Goal: Information Seeking & Learning: Learn about a topic

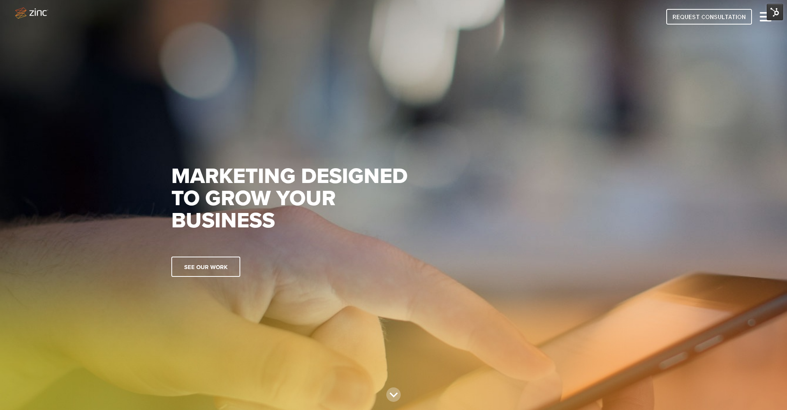
click at [775, 17] on img at bounding box center [775, 12] width 16 height 16
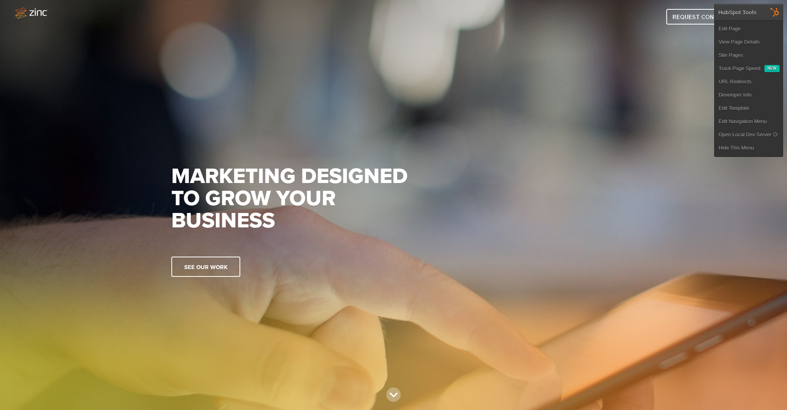
click at [730, 246] on img at bounding box center [393, 205] width 787 height 440
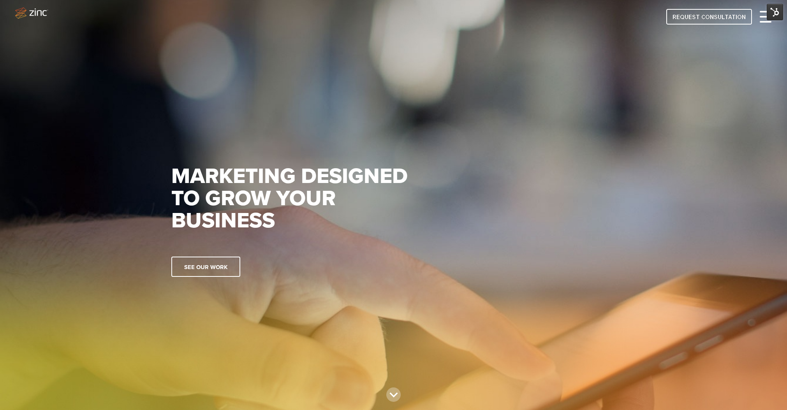
click at [762, 18] on div at bounding box center [766, 16] width 12 height 9
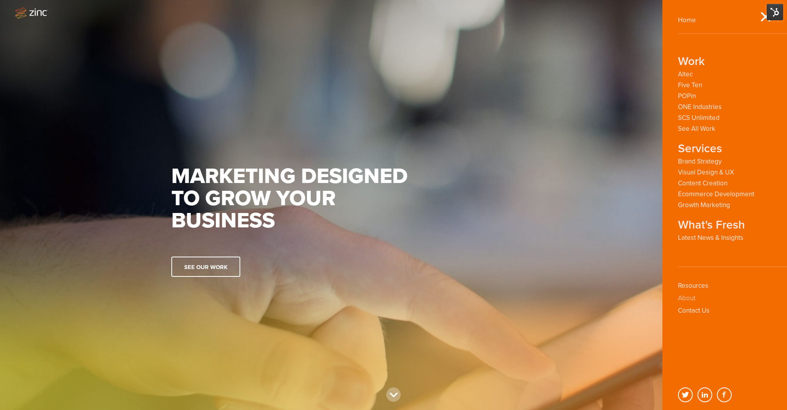
click at [688, 297] on link "About" at bounding box center [687, 298] width 18 height 8
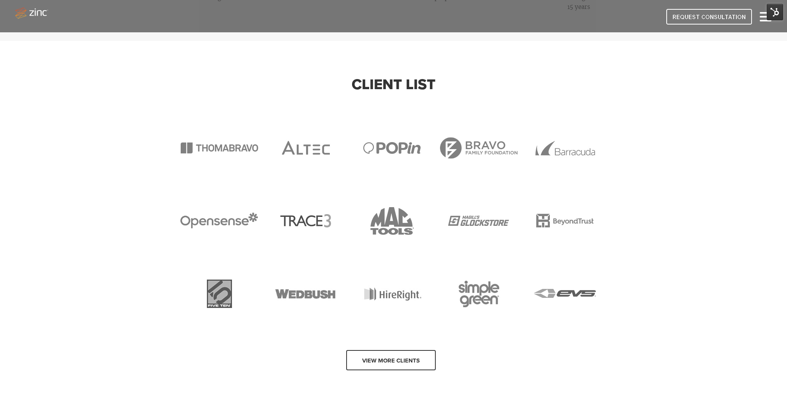
scroll to position [613, 0]
click at [396, 350] on link "View more clients" at bounding box center [391, 360] width 90 height 20
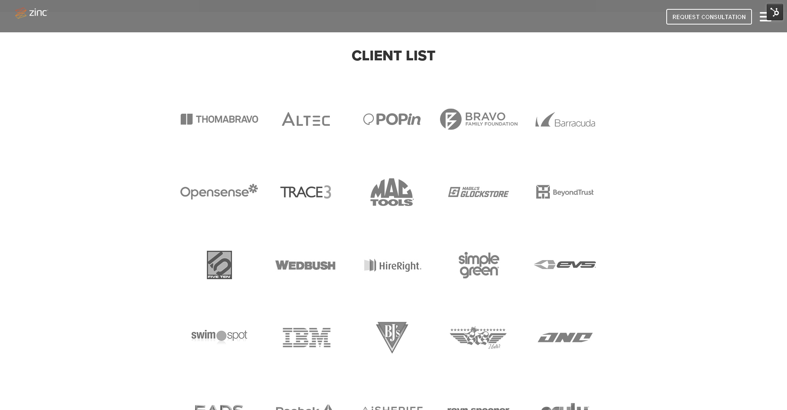
scroll to position [641, 0]
click at [314, 259] on img at bounding box center [305, 266] width 61 height 24
click at [485, 111] on img at bounding box center [478, 120] width 79 height 31
click at [560, 115] on img at bounding box center [565, 121] width 61 height 24
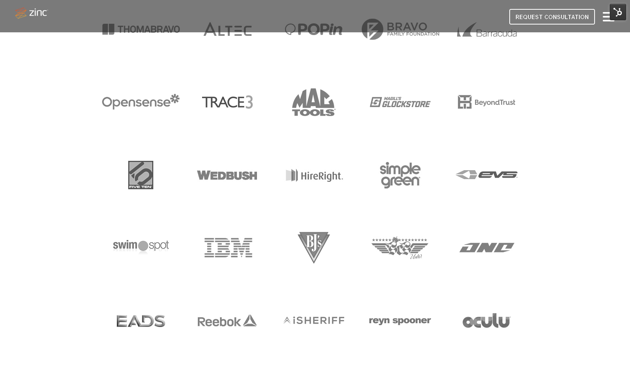
scroll to position [743, 0]
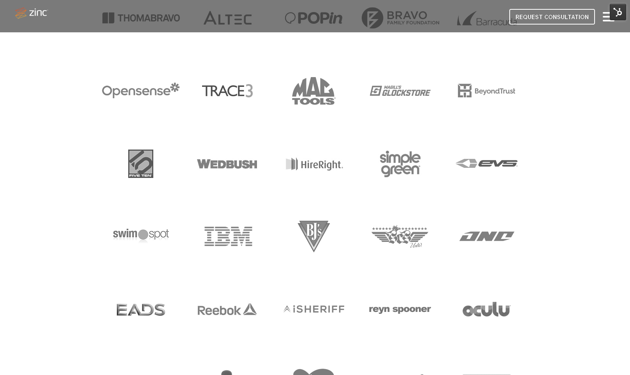
click at [221, 303] on img at bounding box center [227, 310] width 61 height 24
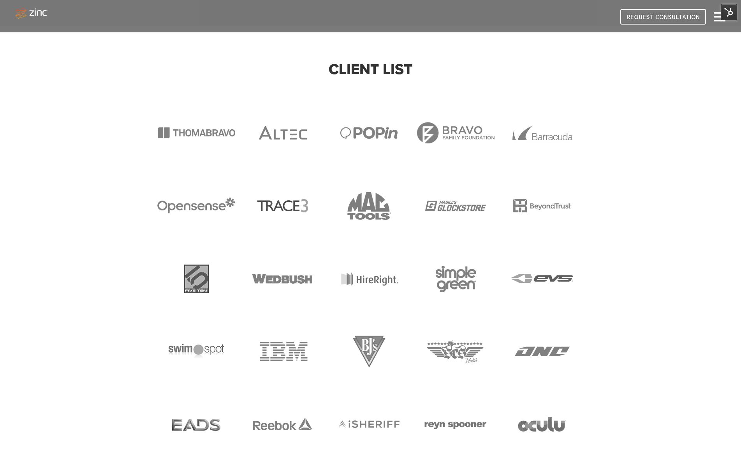
scroll to position [626, 0]
